Goal: Task Accomplishment & Management: Use online tool/utility

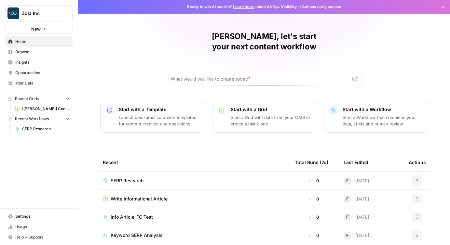
click at [24, 65] on span "Insights" at bounding box center [42, 62] width 54 height 6
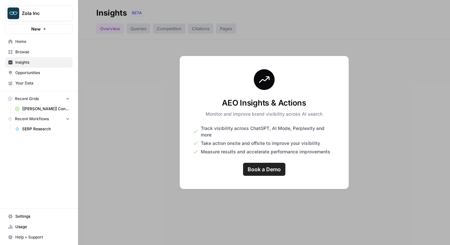
click at [32, 70] on span "Opportunities" at bounding box center [42, 73] width 54 height 6
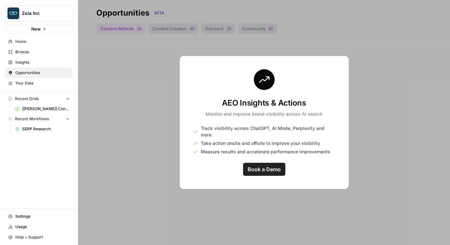
click at [127, 92] on div at bounding box center [264, 122] width 372 height 245
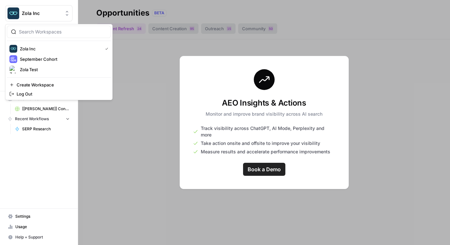
click at [49, 16] on span "Zola Inc" at bounding box center [41, 13] width 39 height 7
click at [38, 62] on span "September Cohort" at bounding box center [63, 59] width 86 height 7
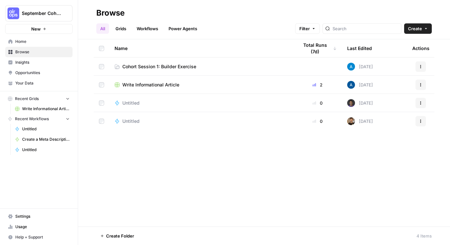
click at [152, 68] on span "Cohort Session 1: Builder Exercise" at bounding box center [159, 66] width 74 height 7
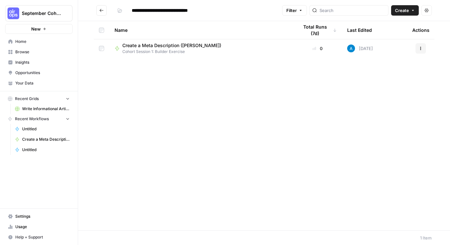
click at [167, 43] on span "Create a Meta Description ([PERSON_NAME])" at bounding box center [171, 45] width 99 height 7
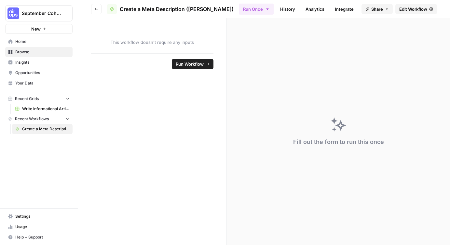
click at [408, 7] on span "Edit Workflow" at bounding box center [413, 9] width 28 height 7
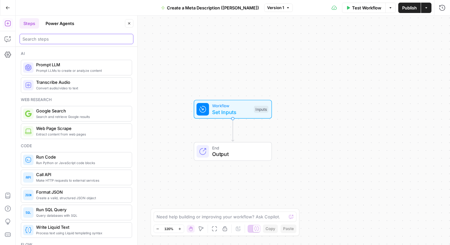
click at [54, 38] on input "search" at bounding box center [76, 39] width 108 height 7
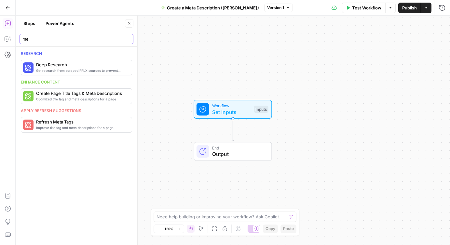
type input "m"
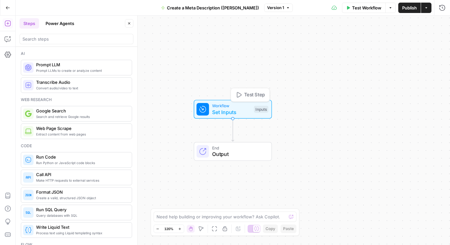
click at [226, 115] on span "Set Inputs" at bounding box center [231, 112] width 39 height 8
click at [33, 24] on button "Steps" at bounding box center [30, 23] width 20 height 10
click at [8, 10] on icon "button" at bounding box center [8, 8] width 5 height 5
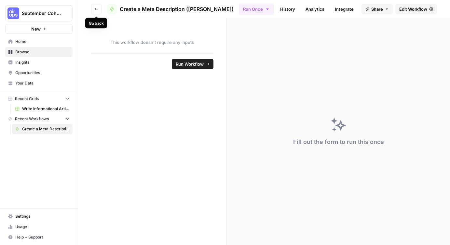
click at [94, 7] on button "Go back" at bounding box center [96, 9] width 10 height 10
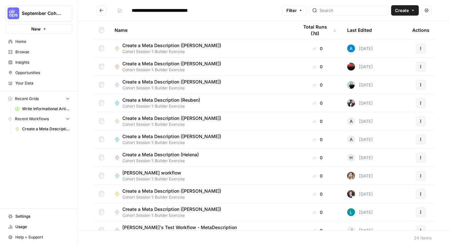
click at [421, 47] on icon "button" at bounding box center [420, 48] width 4 height 4
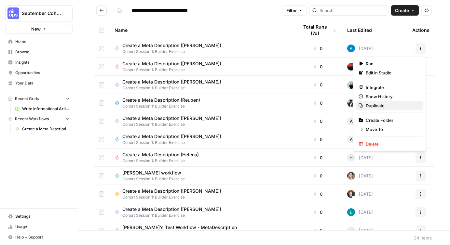
click at [386, 104] on span "Duplicate" at bounding box center [391, 105] width 52 height 7
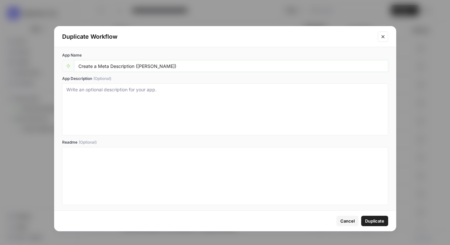
click at [144, 66] on input "Create a Meta Description (Andrea)" at bounding box center [230, 66] width 305 height 6
type input "Create a Meta Description (Francine)"
click at [379, 223] on span "Duplicate" at bounding box center [374, 221] width 19 height 7
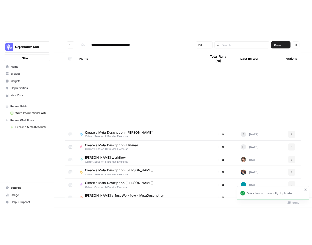
scroll to position [264, 0]
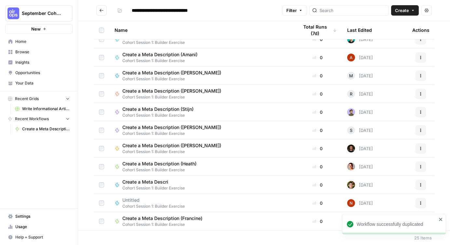
click at [147, 219] on span "Create a Meta Description (Francine)" at bounding box center [162, 218] width 80 height 7
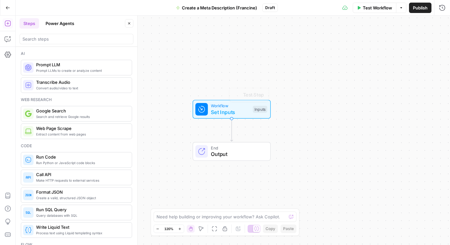
click at [208, 112] on div "Workflow Set Inputs Inputs Test Step" at bounding box center [231, 109] width 72 height 13
click at [368, 44] on span "Add Field" at bounding box center [376, 44] width 19 height 7
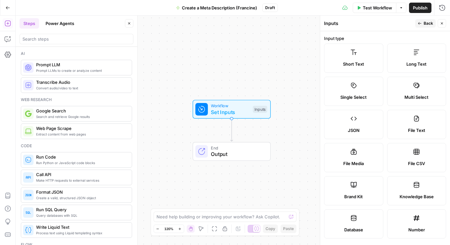
click at [357, 57] on label "Short Text" at bounding box center [353, 58] width 59 height 29
click at [362, 58] on label "Short Text" at bounding box center [353, 58] width 59 height 29
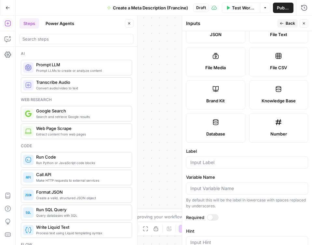
scroll to position [181, 0]
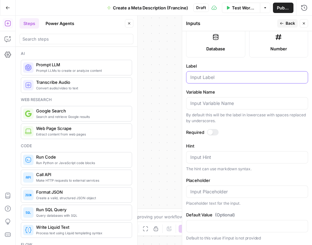
click at [213, 77] on input "Label" at bounding box center [246, 77] width 113 height 7
type input "Blog URL"
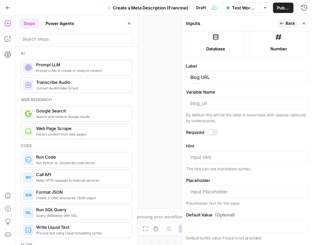
click at [288, 22] on span "Back" at bounding box center [289, 23] width 9 height 6
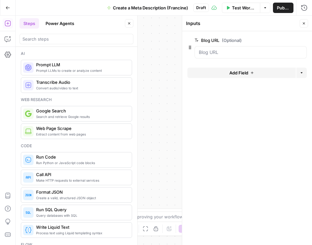
click at [303, 22] on icon "button" at bounding box center [304, 23] width 4 height 4
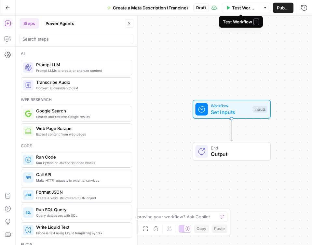
click at [224, 7] on button "Test Workflow" at bounding box center [241, 8] width 38 height 10
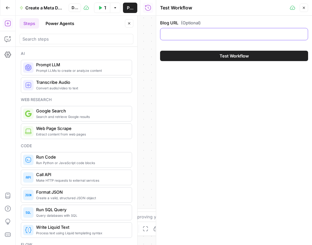
click at [190, 35] on input "Blog URL (Optional)" at bounding box center [233, 34] width 139 height 7
paste input "https://www.zola.com/expert-advice/whats-the-average-cost-of-a-wedding"
type input "https://www.zola.com/expert-advice/whats-the-average-cost-of-a-wedding"
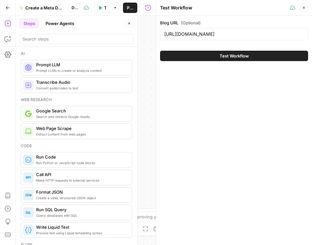
scroll to position [0, 0]
click at [203, 55] on button "Test Workflow" at bounding box center [234, 56] width 148 height 10
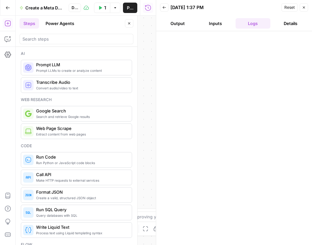
click at [180, 24] on button "Output" at bounding box center [177, 23] width 35 height 10
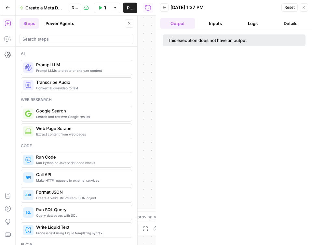
click at [303, 8] on icon "button" at bounding box center [304, 8] width 4 height 4
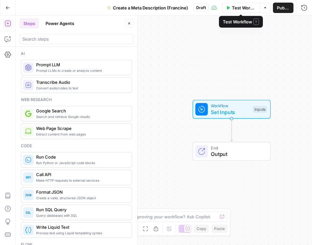
click at [237, 10] on span "Test Workflow" at bounding box center [244, 8] width 24 height 7
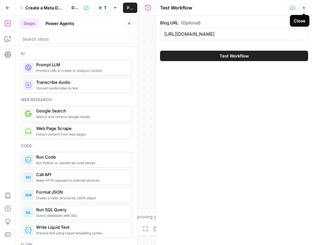
click at [303, 8] on icon "button" at bounding box center [304, 8] width 4 height 4
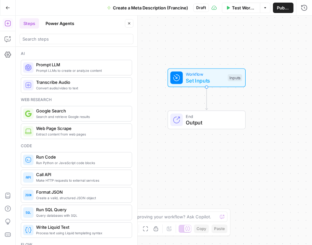
drag, startPoint x: 281, startPoint y: 71, endPoint x: 255, endPoint y: 39, distance: 40.5
click at [255, 39] on div "Workflow Set Inputs Inputs End Output" at bounding box center [164, 131] width 296 height 230
click at [41, 37] on input "search" at bounding box center [76, 39] width 108 height 7
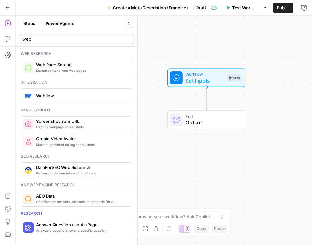
type input "web"
click at [62, 69] on span "Extract content from web pages" at bounding box center [81, 70] width 90 height 5
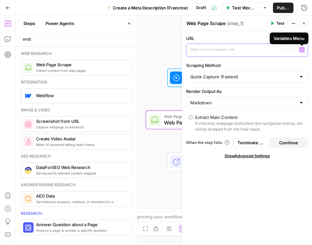
click at [302, 49] on icon "button" at bounding box center [301, 49] width 3 height 3
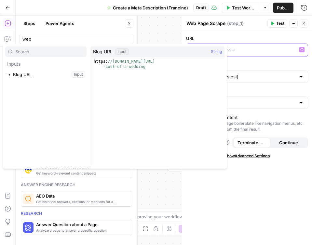
click at [237, 50] on p at bounding box center [241, 49] width 103 height 7
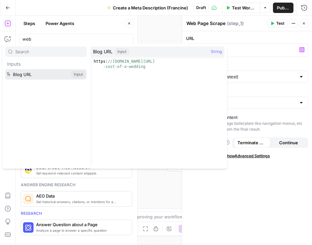
click at [53, 74] on button "Select variable Blog URL" at bounding box center [45, 74] width 81 height 10
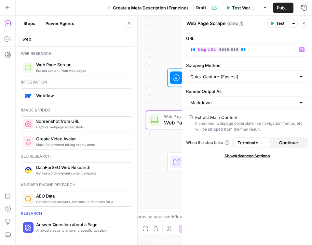
click at [272, 23] on icon "button" at bounding box center [272, 24] width 3 height 4
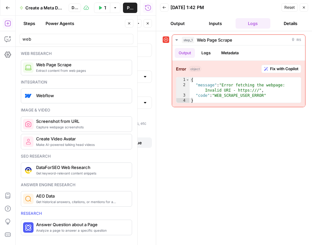
click at [220, 24] on button "Inputs" at bounding box center [215, 23] width 35 height 10
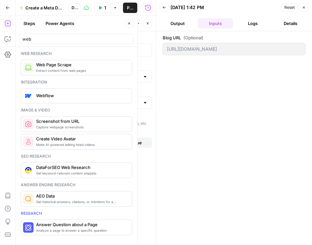
click at [223, 45] on div "https://www.zola.com/expert-advice/whats-the-average-cost-of-a-wedding" at bounding box center [234, 49] width 143 height 12
click at [253, 21] on button "Logs" at bounding box center [252, 23] width 35 height 10
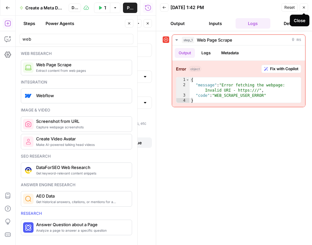
click at [218, 26] on button "Inputs" at bounding box center [215, 23] width 35 height 10
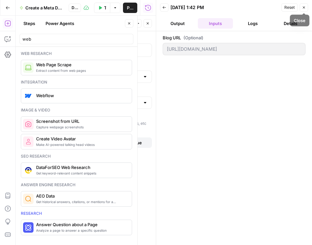
click at [255, 26] on button "Logs" at bounding box center [252, 23] width 35 height 10
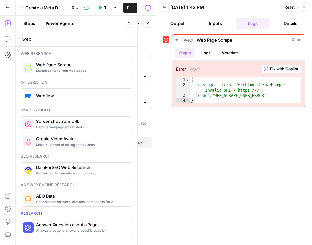
click at [181, 19] on button "Output" at bounding box center [177, 23] width 35 height 10
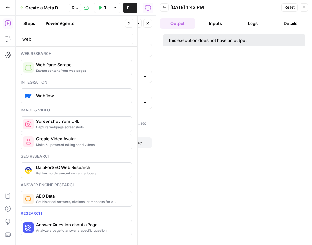
click at [212, 24] on button "Inputs" at bounding box center [215, 23] width 35 height 10
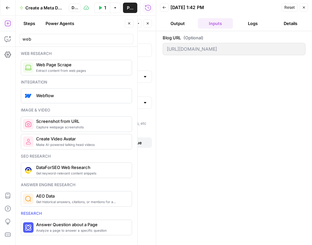
click at [303, 7] on icon "button" at bounding box center [304, 8] width 4 height 4
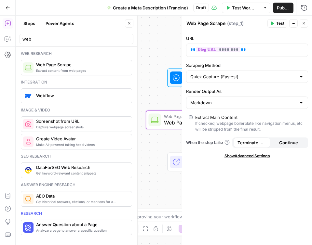
click at [304, 23] on icon "button" at bounding box center [304, 23] width 4 height 4
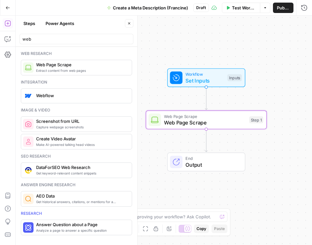
click at [230, 10] on button "Test Workflow" at bounding box center [241, 8] width 38 height 10
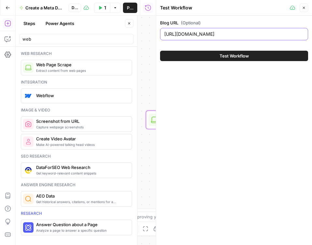
scroll to position [0, 25]
drag, startPoint x: 274, startPoint y: 34, endPoint x: 306, endPoint y: 32, distance: 32.2
click at [308, 32] on div "Blog URL (Optional) https://www.zola.com/expert-advice/whats-the-average-cost-o…" at bounding box center [234, 40] width 156 height 49
click at [305, 34] on div "https://www.zola.com/expert-advice/whats-the-average-cost-of-a-wedding" at bounding box center [234, 34] width 148 height 12
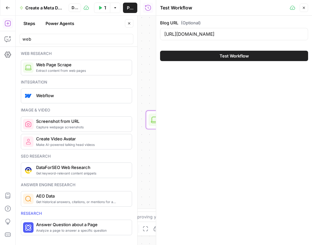
click at [304, 6] on icon "button" at bounding box center [304, 8] width 4 height 4
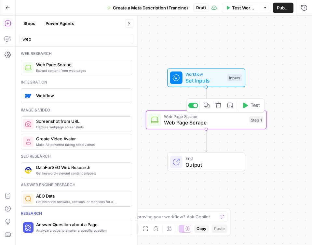
click at [244, 105] on icon "button" at bounding box center [245, 106] width 5 height 6
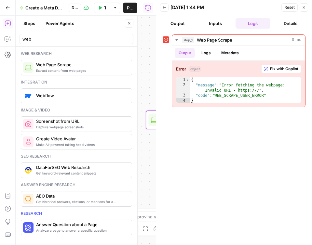
click at [214, 23] on button "Inputs" at bounding box center [215, 23] width 35 height 10
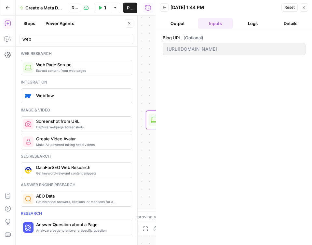
click at [179, 23] on button "Output" at bounding box center [177, 23] width 35 height 10
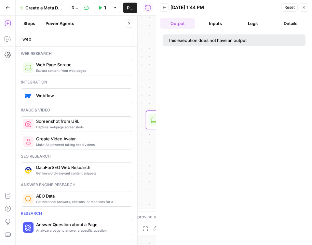
click at [249, 24] on button "Logs" at bounding box center [252, 23] width 35 height 10
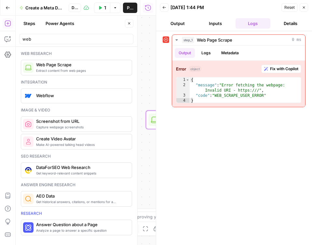
click at [301, 9] on button "Close" at bounding box center [303, 7] width 8 height 8
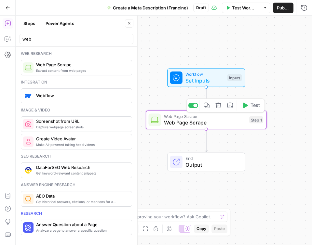
click at [210, 119] on span "Web Page Scrape" at bounding box center [205, 123] width 82 height 8
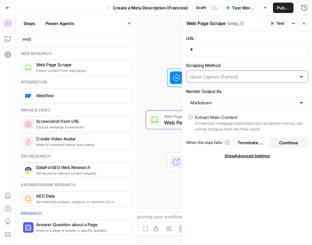
click at [219, 73] on input "Scraping Method" at bounding box center [243, 76] width 106 height 7
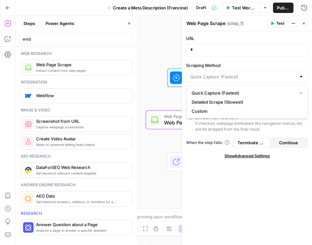
type input "Quick Capture (Fastest)"
click at [225, 206] on div "URL * Scraping Method Quick Capture (Fastest) Render Output As Markdown Extract…" at bounding box center [247, 138] width 130 height 214
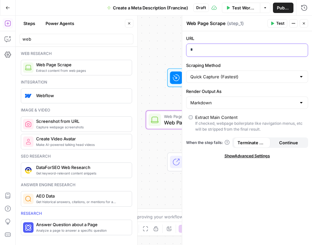
click at [207, 47] on p "*" at bounding box center [241, 49] width 103 height 7
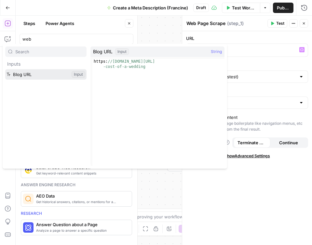
click at [43, 78] on button "Select variable Blog URL" at bounding box center [45, 74] width 81 height 10
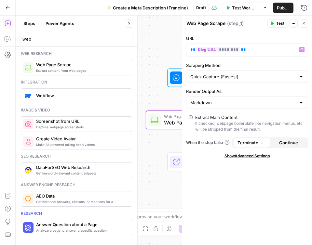
click at [277, 23] on span "Test" at bounding box center [280, 23] width 8 height 6
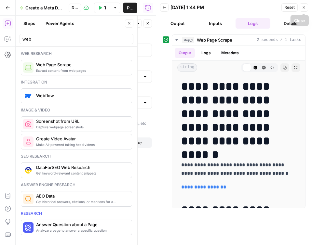
click at [303, 8] on icon "button" at bounding box center [304, 8] width 4 height 4
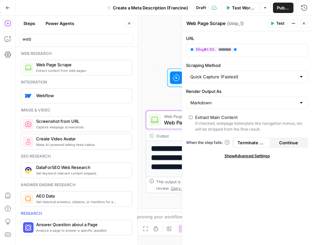
click at [305, 22] on icon "button" at bounding box center [304, 23] width 4 height 4
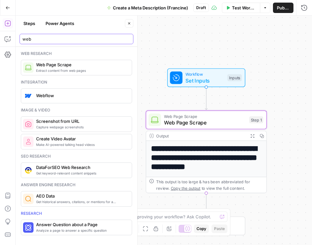
click at [59, 41] on input "web" at bounding box center [76, 39] width 108 height 7
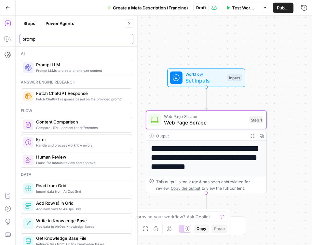
type input "promp"
click at [64, 70] on span "Prompt LLMs to create or analyze content" at bounding box center [81, 70] width 90 height 5
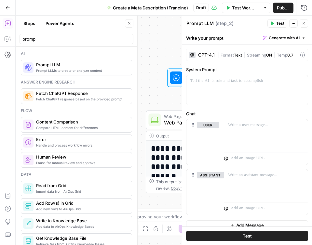
click at [201, 52] on div "GPT-4.1" at bounding box center [202, 55] width 26 height 7
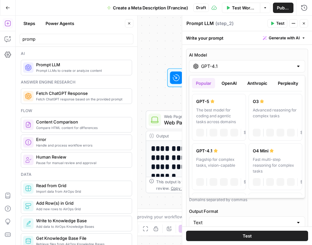
click at [298, 65] on div at bounding box center [298, 66] width 5 height 7
click at [253, 84] on button "Anthropic" at bounding box center [257, 83] width 28 height 10
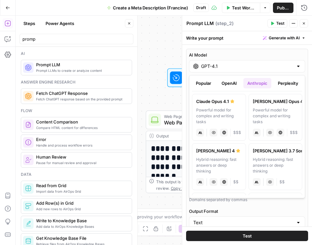
click at [222, 159] on div "Hybrid reasoning: fast answers or deep thinking" at bounding box center [219, 166] width 46 height 18
type input "Claude Sonnet 4"
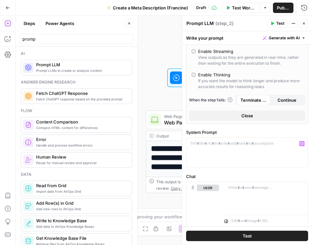
scroll to position [124, 0]
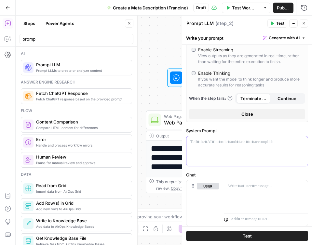
click at [202, 140] on p at bounding box center [246, 142] width 113 height 7
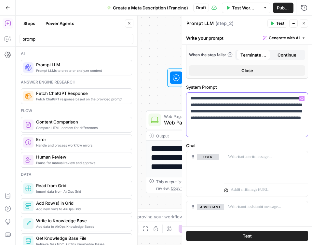
scroll to position [172, 0]
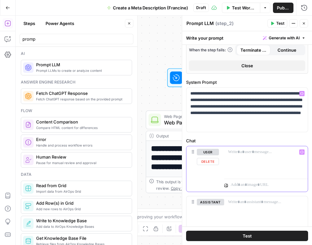
click at [243, 154] on p at bounding box center [266, 152] width 76 height 7
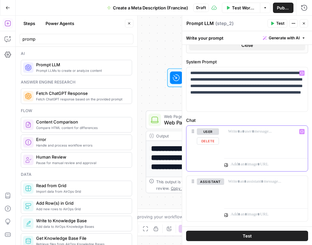
scroll to position [196, 0]
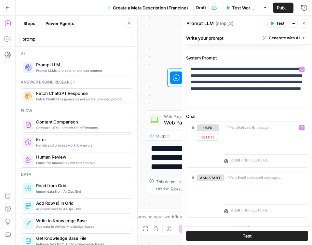
click at [243, 154] on div at bounding box center [266, 160] width 84 height 16
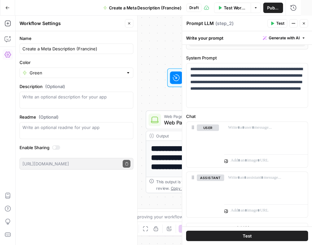
scroll to position [206, 0]
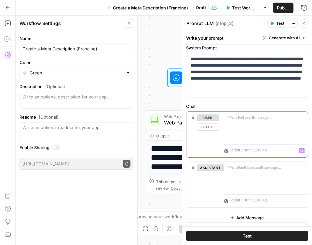
click at [244, 131] on div at bounding box center [266, 127] width 84 height 30
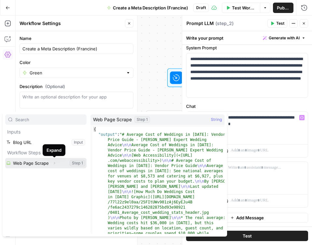
click at [52, 161] on button "Expand" at bounding box center [54, 163] width 8 height 8
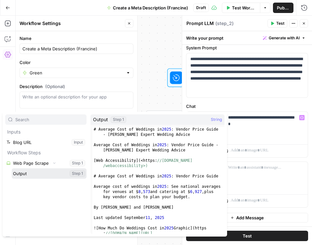
click at [36, 171] on button "Select variable Output" at bounding box center [49, 173] width 75 height 10
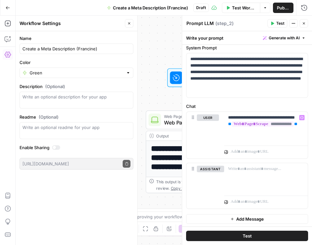
scroll to position [208, 0]
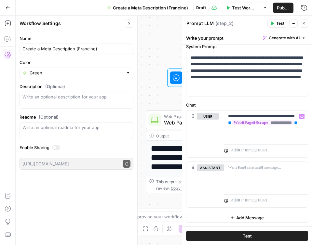
click at [305, 23] on icon "button" at bounding box center [304, 23] width 4 height 4
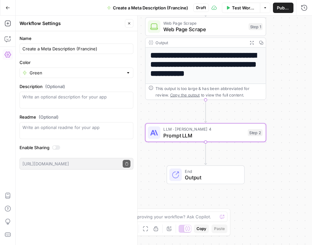
drag, startPoint x: 275, startPoint y: 166, endPoint x: 274, endPoint y: 67, distance: 99.2
click at [274, 67] on div "**********" at bounding box center [164, 131] width 296 height 230
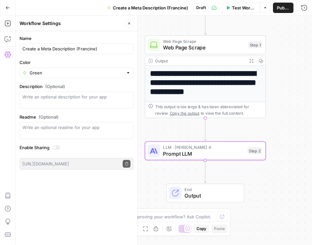
drag, startPoint x: 276, startPoint y: 90, endPoint x: 276, endPoint y: 117, distance: 27.6
click at [276, 117] on div "**********" at bounding box center [164, 131] width 296 height 230
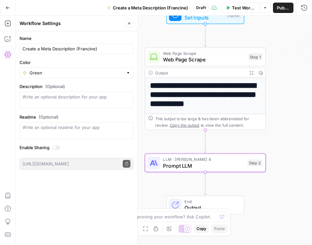
drag, startPoint x: 288, startPoint y: 68, endPoint x: 288, endPoint y: 76, distance: 7.8
click at [288, 76] on div "**********" at bounding box center [164, 131] width 296 height 230
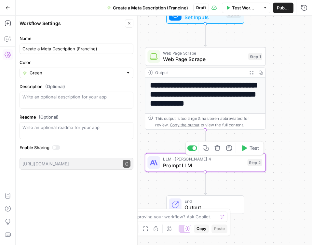
click at [245, 150] on icon "button" at bounding box center [244, 148] width 6 height 6
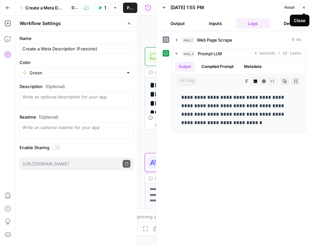
click at [303, 9] on button "Close" at bounding box center [303, 7] width 8 height 8
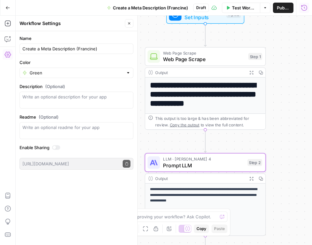
click at [171, 169] on div "LLM · Claude Sonnet 4 Prompt LLM Step 2 Copy step Delete step Add Note Test" at bounding box center [205, 162] width 121 height 19
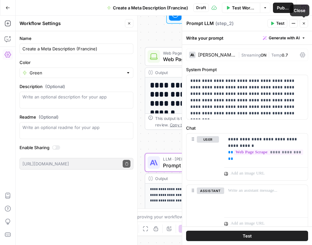
click at [293, 23] on icon "button" at bounding box center [293, 23] width 1 height 1
click at [241, 16] on header "Prompt LLM Prompt LLM ( step_2 ) Test Actions Close" at bounding box center [247, 24] width 130 height 16
click at [301, 23] on button "Close" at bounding box center [303, 23] width 8 height 8
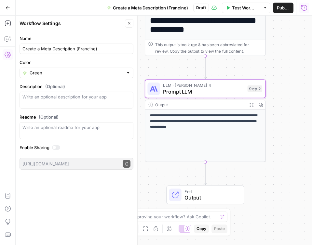
drag, startPoint x: 266, startPoint y: 153, endPoint x: 266, endPoint y: 73, distance: 81.0
click at [266, 73] on div "**********" at bounding box center [164, 131] width 296 height 230
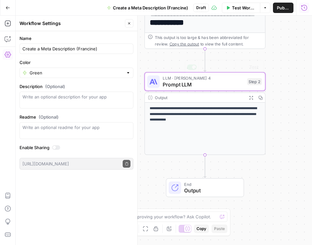
click at [215, 113] on p "**********" at bounding box center [205, 114] width 111 height 17
click at [250, 97] on icon "button" at bounding box center [251, 98] width 4 height 4
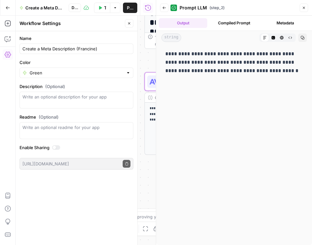
click at [303, 8] on icon "button" at bounding box center [304, 8] width 4 height 4
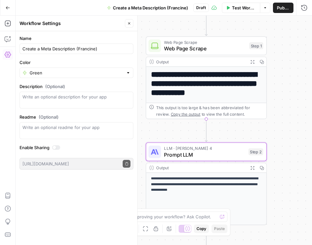
drag, startPoint x: 282, startPoint y: 49, endPoint x: 285, endPoint y: 135, distance: 86.2
click at [285, 135] on div "**********" at bounding box center [164, 131] width 296 height 230
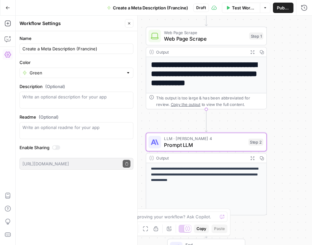
drag, startPoint x: 280, startPoint y: 58, endPoint x: 278, endPoint y: 24, distance: 33.9
click at [278, 24] on div "**********" at bounding box center [164, 131] width 296 height 230
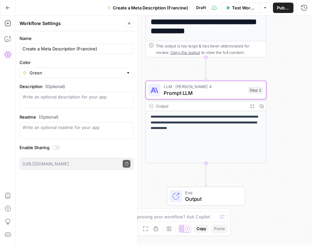
drag, startPoint x: 285, startPoint y: 143, endPoint x: 285, endPoint y: 97, distance: 46.2
click at [285, 97] on div "**********" at bounding box center [164, 131] width 296 height 230
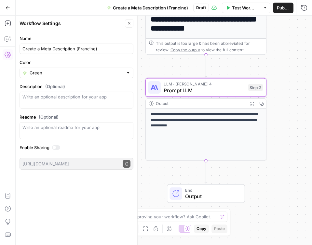
click at [165, 171] on div "**********" at bounding box center [164, 131] width 296 height 230
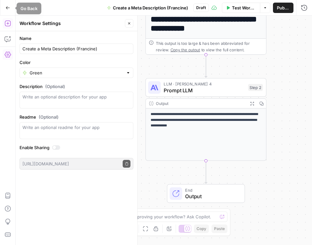
click at [8, 24] on icon "button" at bounding box center [8, 23] width 6 height 6
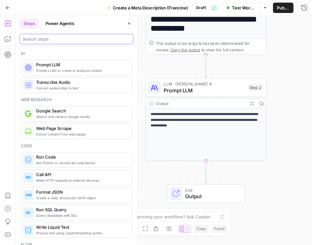
click at [38, 39] on input "search" at bounding box center [76, 39] width 108 height 7
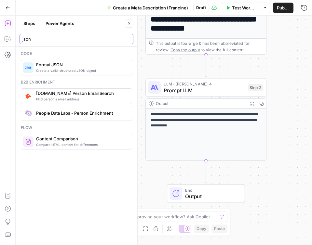
type input "json"
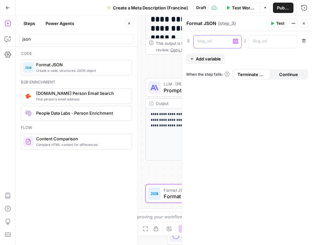
click at [217, 39] on p at bounding box center [212, 41] width 30 height 7
click at [274, 40] on p at bounding box center [268, 41] width 30 height 7
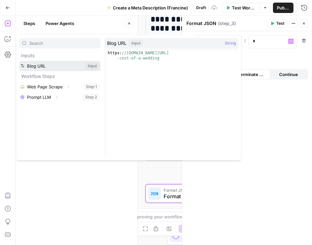
click at [72, 67] on button "Select variable Blog URL" at bounding box center [59, 66] width 81 height 10
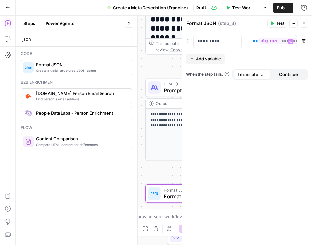
click at [201, 57] on span "Add variable" at bounding box center [208, 59] width 25 height 7
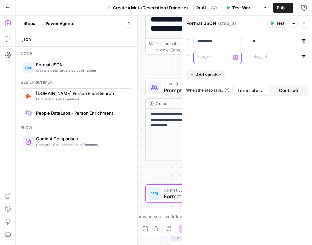
click at [208, 59] on p at bounding box center [212, 57] width 30 height 7
click at [270, 41] on p "*" at bounding box center [273, 41] width 40 height 7
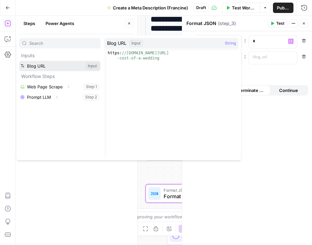
click at [51, 67] on button "Select variable Blog URL" at bounding box center [59, 66] width 81 height 10
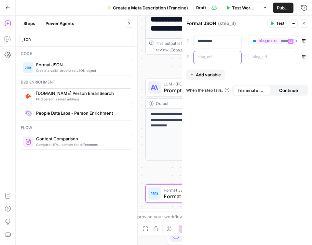
click at [208, 60] on p at bounding box center [212, 57] width 30 height 7
click at [271, 59] on p at bounding box center [268, 57] width 30 height 7
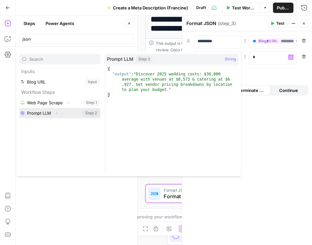
click at [46, 112] on button "Select variable Prompt LLM" at bounding box center [59, 113] width 81 height 10
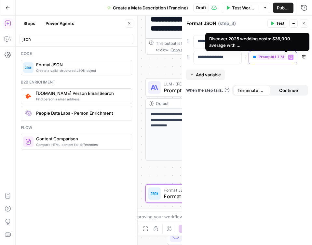
click at [268, 59] on span "**********" at bounding box center [283, 57] width 54 height 6
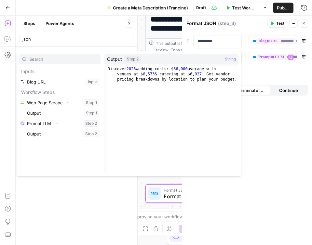
click at [73, 135] on button "Select variable Output" at bounding box center [63, 134] width 75 height 10
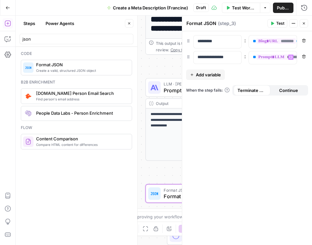
click at [250, 119] on div "**********" at bounding box center [247, 138] width 130 height 214
click at [273, 23] on icon "button" at bounding box center [272, 24] width 3 height 4
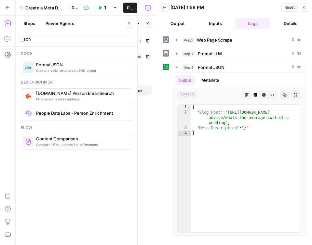
click at [303, 7] on icon "button" at bounding box center [304, 8] width 4 height 4
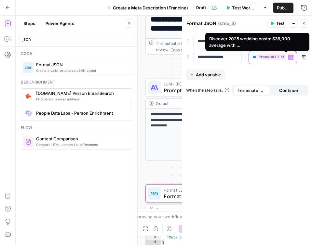
click at [271, 58] on span "**********" at bounding box center [283, 57] width 54 height 6
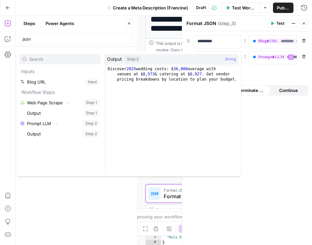
click at [93, 134] on button "Select variable Output" at bounding box center [63, 134] width 75 height 10
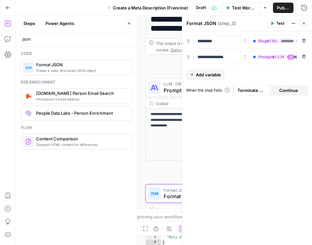
click at [262, 137] on div "**********" at bounding box center [247, 138] width 130 height 214
click at [273, 123] on div "**********" at bounding box center [247, 138] width 130 height 214
click at [274, 23] on icon "button" at bounding box center [272, 23] width 4 height 4
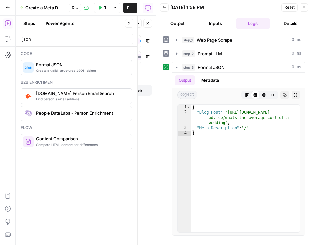
click at [306, 8] on button "Close" at bounding box center [303, 7] width 8 height 8
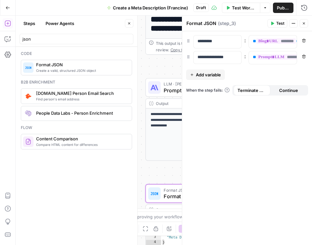
click at [303, 23] on icon "button" at bounding box center [304, 23] width 4 height 4
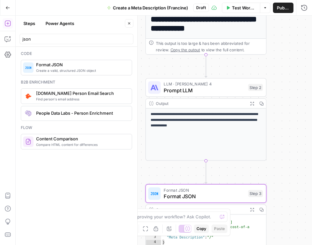
click at [242, 9] on span "Test Workflow" at bounding box center [244, 8] width 24 height 7
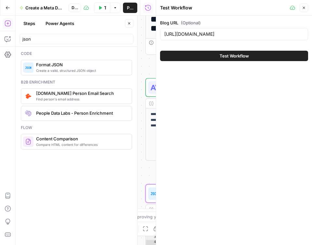
click at [235, 57] on span "Test Workflow" at bounding box center [233, 56] width 29 height 7
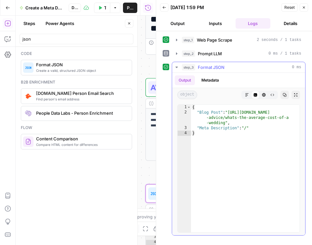
type textarea "**********"
click at [247, 130] on div "{ "Blog Post" : "https://www.zola.com/expert -advice/whats-the-average-cost-of-…" at bounding box center [245, 174] width 109 height 138
click at [176, 53] on icon "button" at bounding box center [176, 53] width 1 height 2
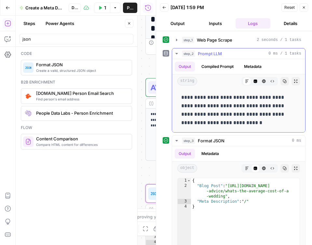
click at [177, 54] on icon "button" at bounding box center [176, 53] width 2 height 1
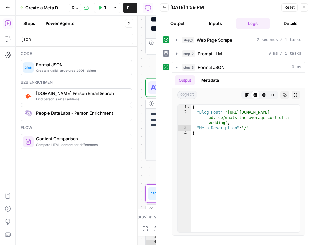
click at [300, 9] on button "Close" at bounding box center [303, 7] width 8 height 8
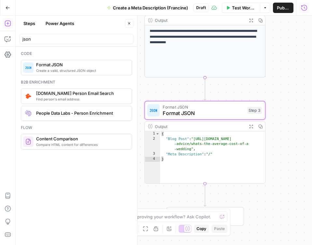
drag, startPoint x: 281, startPoint y: 201, endPoint x: 279, endPoint y: 113, distance: 87.8
click at [279, 113] on div "**********" at bounding box center [164, 131] width 296 height 230
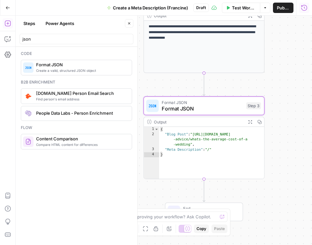
click at [193, 107] on span "Format JSON" at bounding box center [202, 109] width 81 height 8
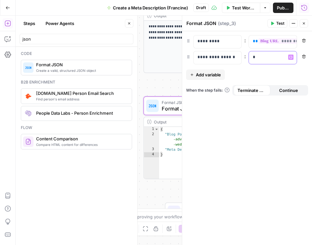
click at [263, 59] on p "*" at bounding box center [268, 57] width 30 height 7
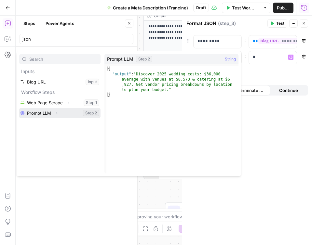
click at [63, 112] on button "Select variable Prompt LLM" at bounding box center [59, 113] width 81 height 10
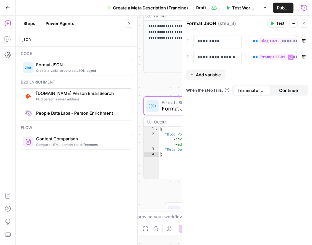
click at [278, 23] on span "Test" at bounding box center [280, 23] width 8 height 6
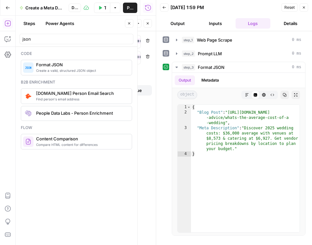
click at [304, 7] on icon "button" at bounding box center [304, 8] width 4 height 4
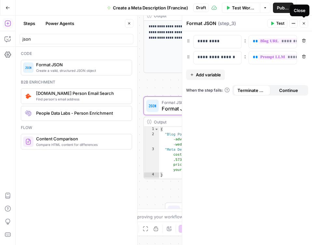
click at [304, 25] on button "Close" at bounding box center [303, 23] width 8 height 8
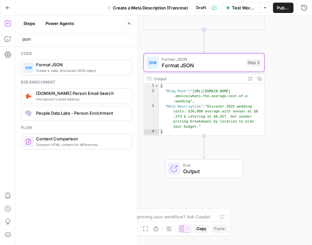
drag, startPoint x: 294, startPoint y: 162, endPoint x: 294, endPoint y: 119, distance: 43.2
click at [294, 119] on div "**********" at bounding box center [164, 131] width 296 height 230
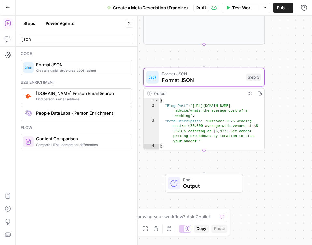
drag, startPoint x: 283, startPoint y: 47, endPoint x: 283, endPoint y: 61, distance: 14.6
click at [283, 61] on div "**********" at bounding box center [164, 131] width 296 height 230
click at [283, 6] on span "Publish" at bounding box center [283, 8] width 13 height 7
